Goal: Information Seeking & Learning: Understand process/instructions

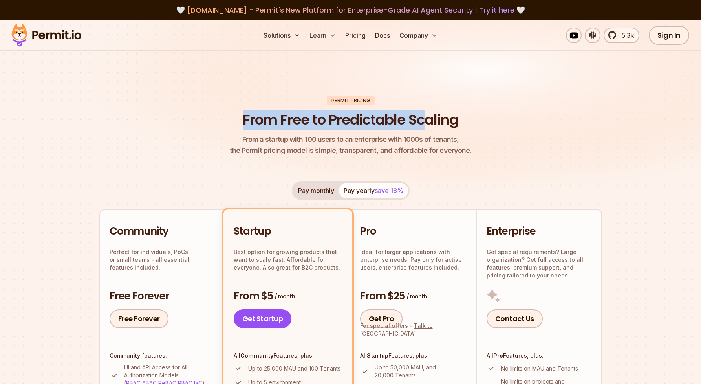
drag, startPoint x: 238, startPoint y: 123, endPoint x: 434, endPoint y: 123, distance: 196.0
click at [434, 123] on header "Permit Pricing From Free to Predictable Scaling From a startup with 100 users t…" at bounding box center [350, 126] width 503 height 60
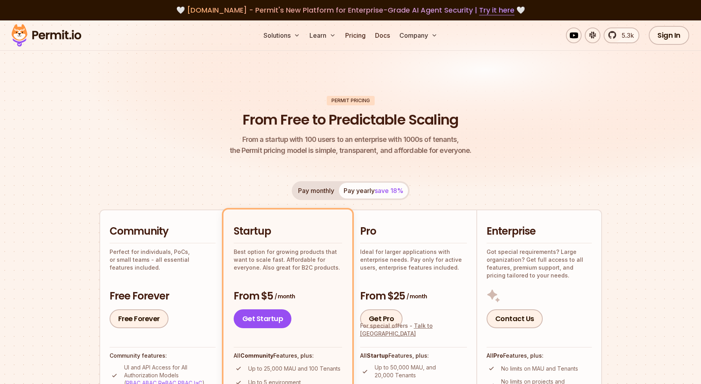
drag, startPoint x: 464, startPoint y: 154, endPoint x: 192, endPoint y: 149, distance: 271.9
click at [193, 149] on header "Permit Pricing From Free to Predictable Scaling From a startup with 100 users t…" at bounding box center [350, 126] width 503 height 60
click at [278, 132] on header "Permit Pricing From Free to Predictable Scaling From a startup with 100 users t…" at bounding box center [350, 126] width 503 height 60
click at [310, 189] on button "Pay monthly" at bounding box center [316, 191] width 46 height 16
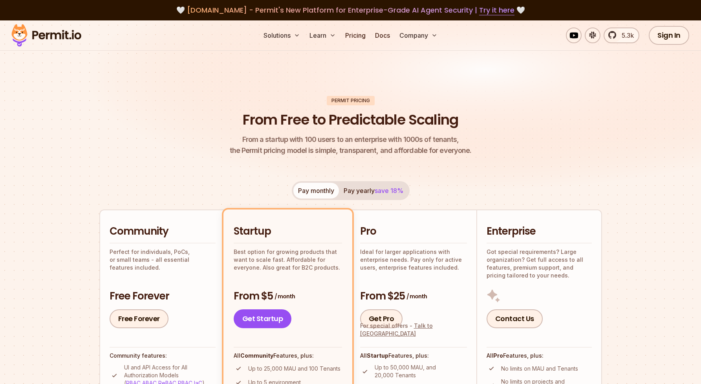
click at [379, 192] on span "save 18%" at bounding box center [389, 191] width 29 height 8
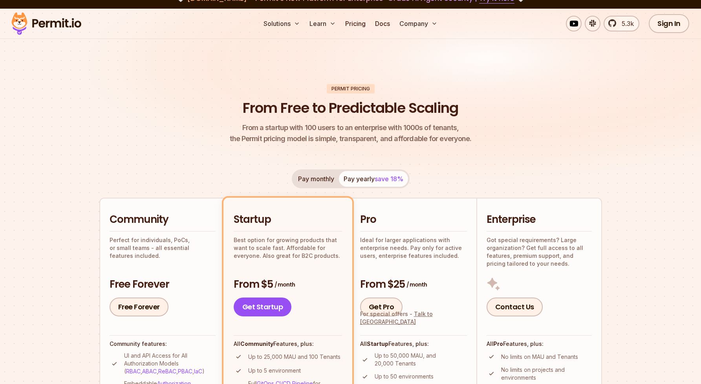
scroll to position [31, 0]
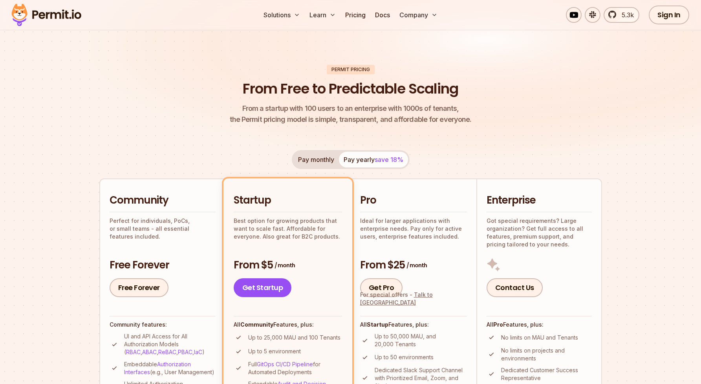
click at [310, 159] on button "Pay monthly" at bounding box center [316, 160] width 46 height 16
click at [359, 161] on button "Pay yearly save 18%" at bounding box center [373, 160] width 69 height 16
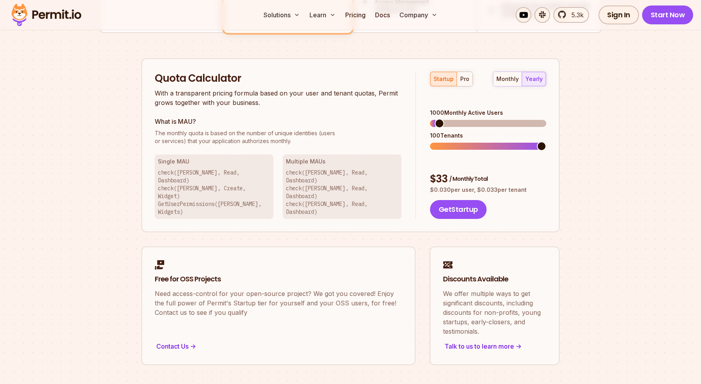
scroll to position [373, 0]
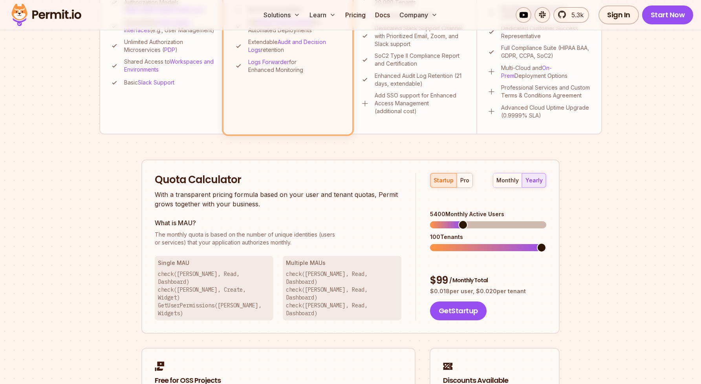
click at [461, 221] on span at bounding box center [488, 224] width 116 height 7
click at [472, 220] on span at bounding box center [467, 224] width 9 height 9
click at [546, 224] on span at bounding box center [541, 224] width 9 height 9
drag, startPoint x: 429, startPoint y: 202, endPoint x: 536, endPoint y: 202, distance: 107.2
click at [536, 202] on div "startup pro monthly yearly 20000 Monthly Active Users 100 Tenants $ 181 / Month…" at bounding box center [481, 247] width 130 height 148
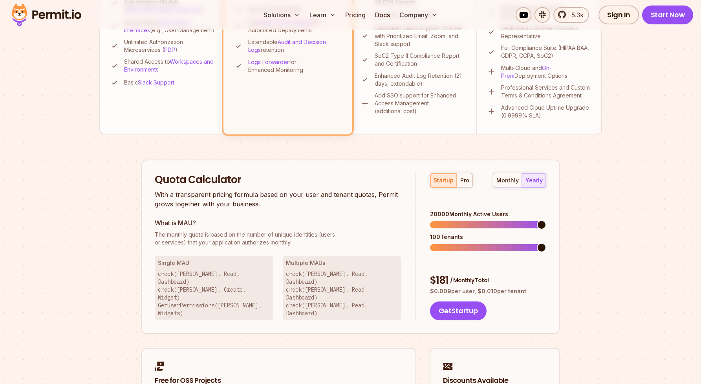
click at [441, 233] on div "100 Tenants" at bounding box center [488, 237] width 116 height 8
click at [454, 244] on span at bounding box center [443, 247] width 26 height 7
click at [454, 243] on span at bounding box center [458, 247] width 9 height 9
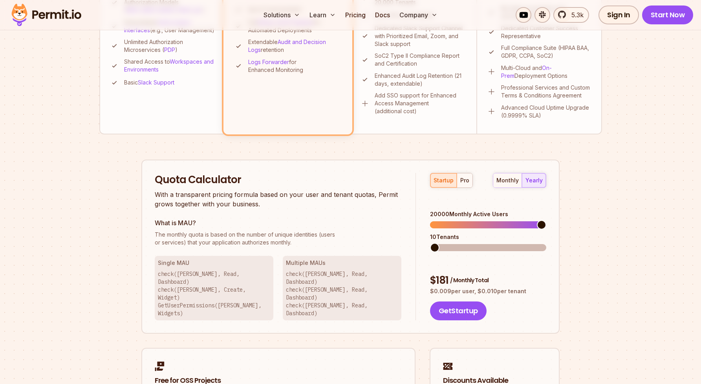
click at [409, 261] on div "Quota Calculator With a transparent pricing formula based on your user and tena…" at bounding box center [285, 247] width 261 height 148
click at [436, 221] on span at bounding box center [433, 224] width 6 height 7
click at [438, 220] on span at bounding box center [442, 224] width 9 height 9
click at [440, 243] on span at bounding box center [434, 247] width 9 height 9
click at [546, 243] on span at bounding box center [541, 247] width 9 height 9
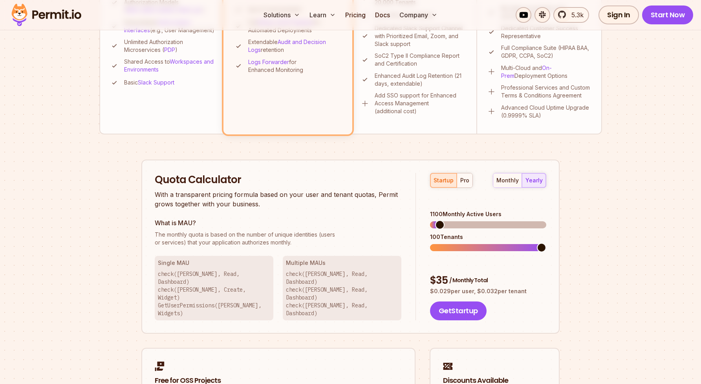
click at [435, 220] on span at bounding box center [439, 224] width 9 height 9
click at [546, 243] on span at bounding box center [541, 247] width 9 height 9
click at [546, 220] on span at bounding box center [541, 224] width 9 height 9
click at [546, 246] on span at bounding box center [541, 247] width 9 height 9
click at [532, 274] on div "$ 181 / Monthly Total $ 0.009 per user, $ 0.010 per tenant Get Startup" at bounding box center [488, 296] width 116 height 47
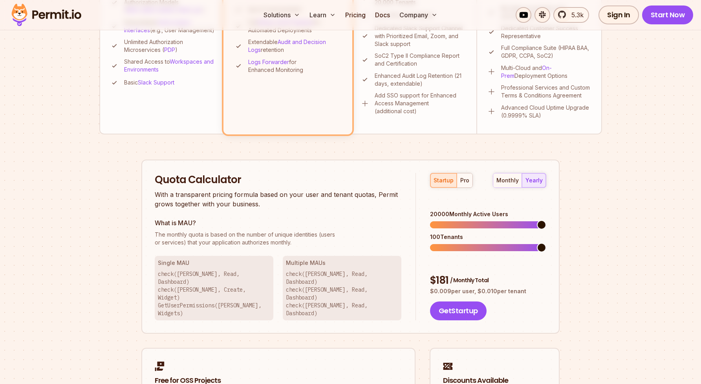
drag, startPoint x: 532, startPoint y: 274, endPoint x: 381, endPoint y: 200, distance: 167.8
click at [381, 200] on div "Quota Calculator With a transparent pricing formula based on your user and tena…" at bounding box center [350, 246] width 418 height 174
click at [151, 170] on div "Quota Calculator With a transparent pricing formula based on your user and tena…" at bounding box center [350, 246] width 418 height 174
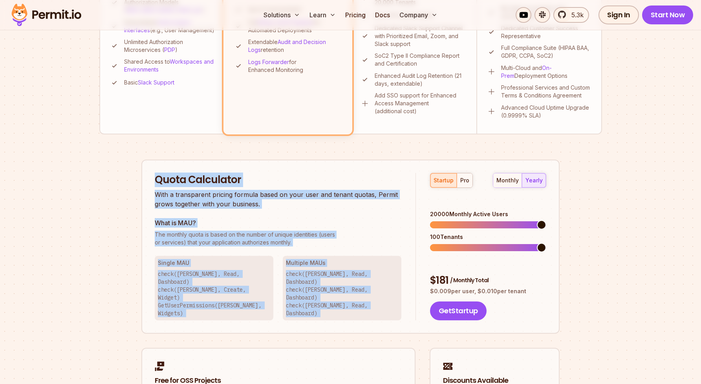
drag, startPoint x: 151, startPoint y: 170, endPoint x: 397, endPoint y: 296, distance: 275.6
click at [397, 296] on div "Quota Calculator With a transparent pricing formula based on your user and tena…" at bounding box center [350, 246] width 418 height 174
click at [399, 306] on div "Quota Calculator With a transparent pricing formula based on your user and tena…" at bounding box center [350, 246] width 418 height 174
drag, startPoint x: 399, startPoint y: 306, endPoint x: 113, endPoint y: 193, distance: 307.5
click at [113, 193] on div "Permit Pricing From Free to Predictable Scaling From a startup with 100 users t…" at bounding box center [350, 94] width 503 height 743
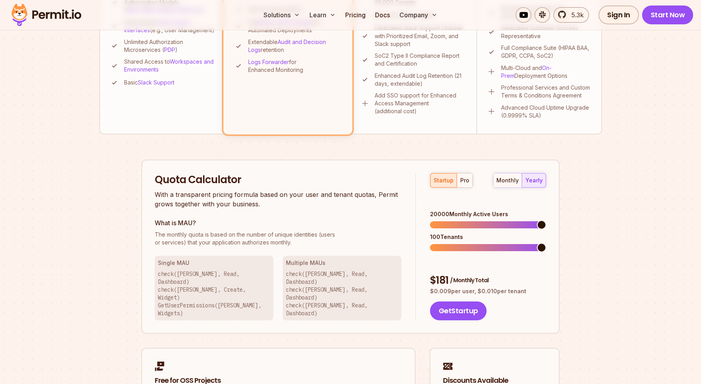
click at [167, 178] on h2 "Quota Calculator" at bounding box center [278, 180] width 247 height 14
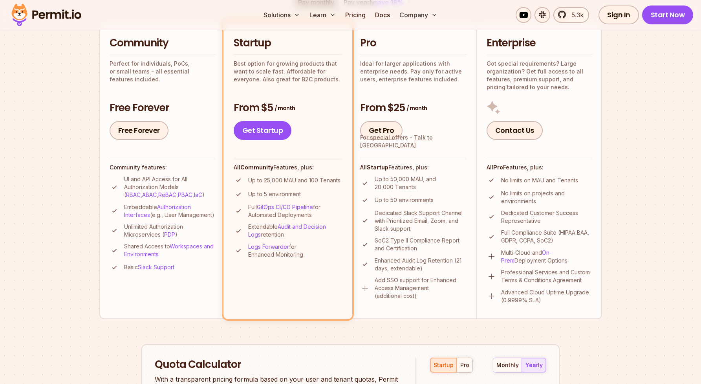
scroll to position [0, 0]
